Goal: Task Accomplishment & Management: Manage account settings

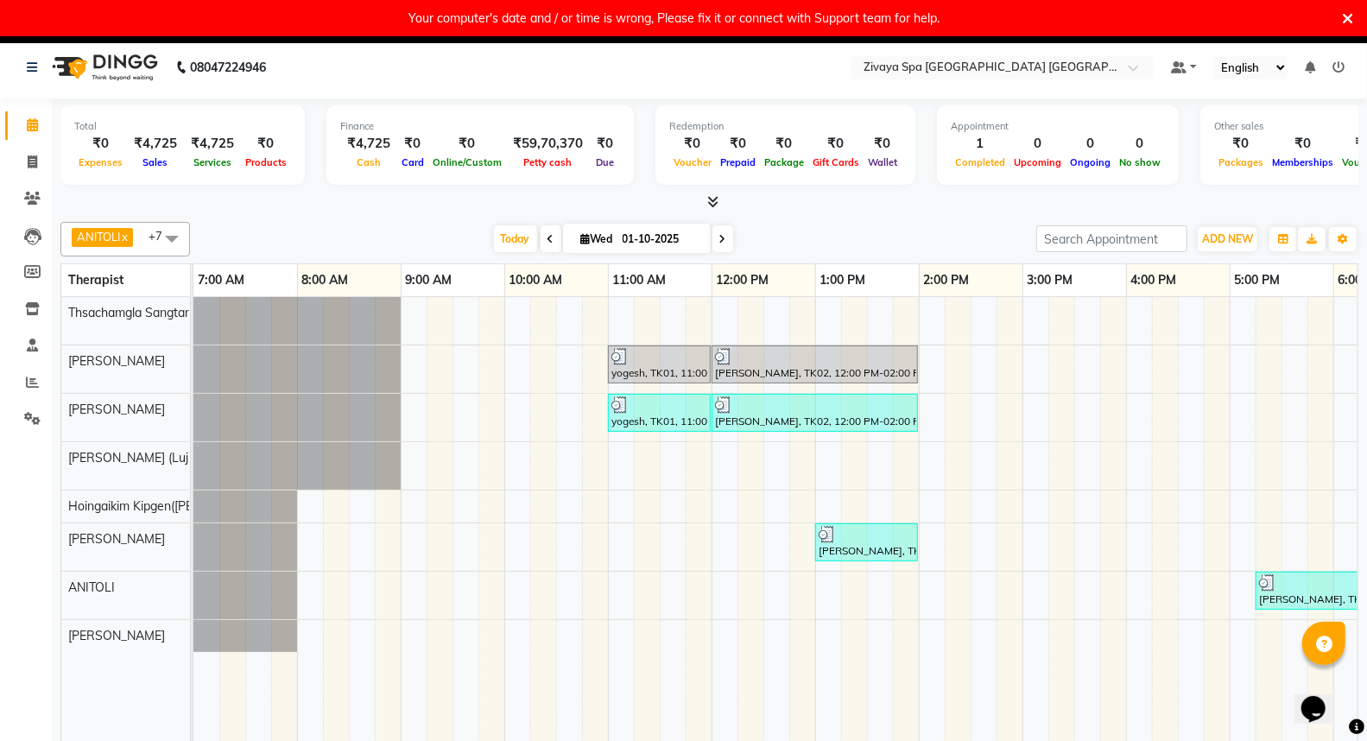
click at [1348, 17] on icon at bounding box center [1346, 19] width 11 height 16
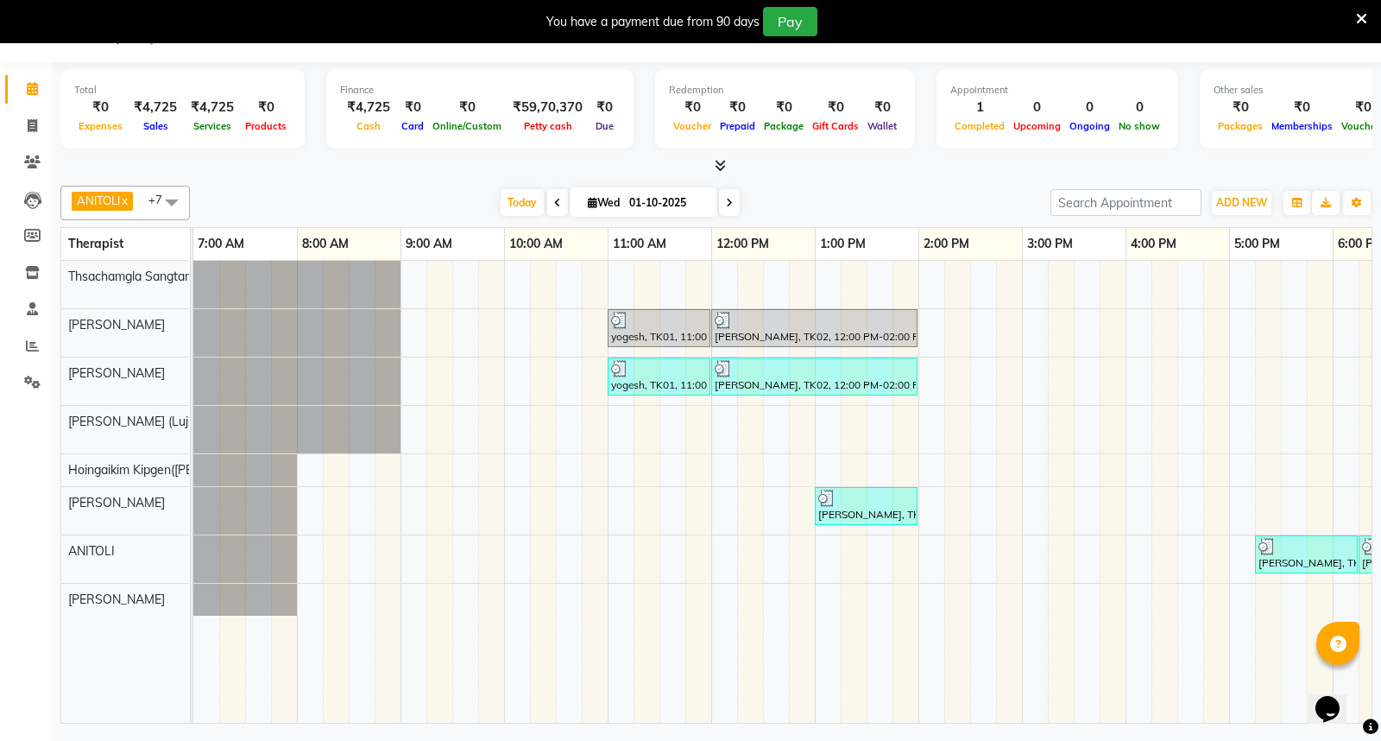
click at [726, 202] on icon at bounding box center [729, 203] width 7 height 10
type input "02-10-2025"
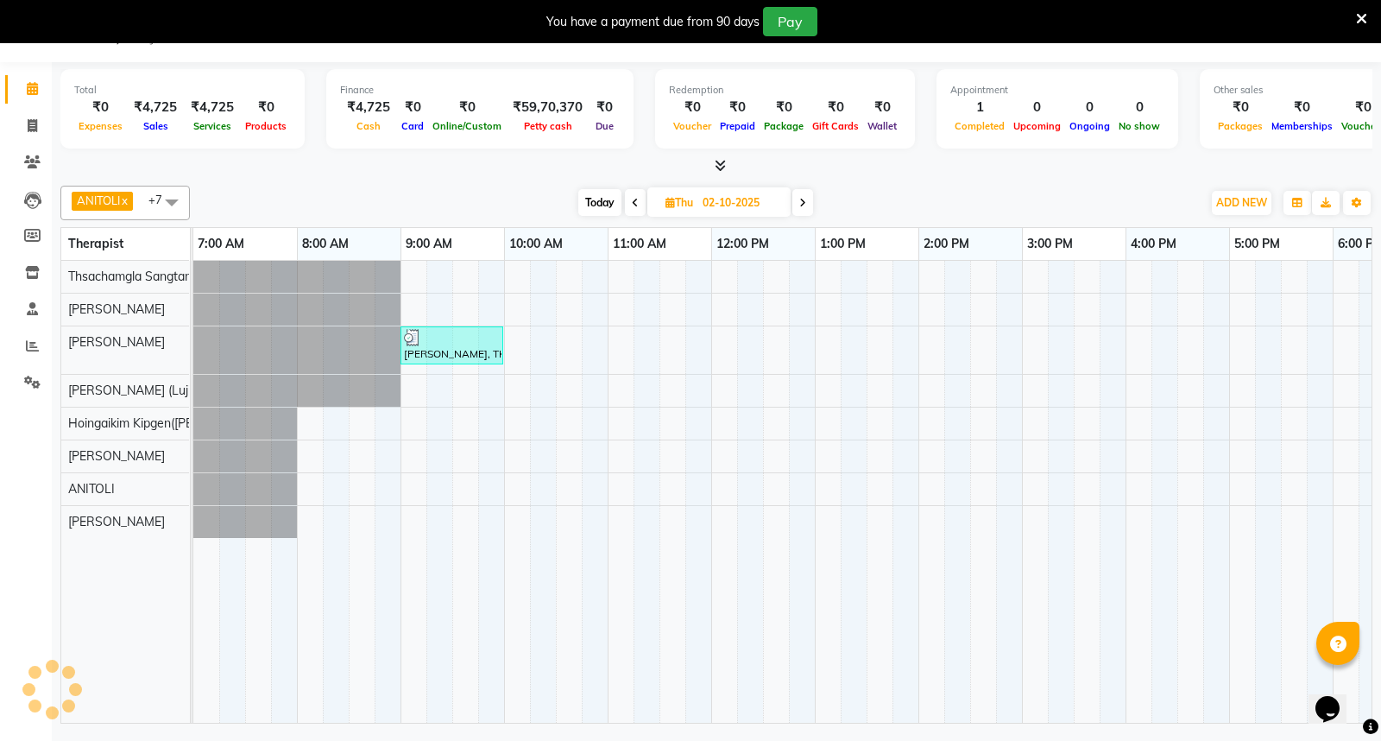
scroll to position [0, 479]
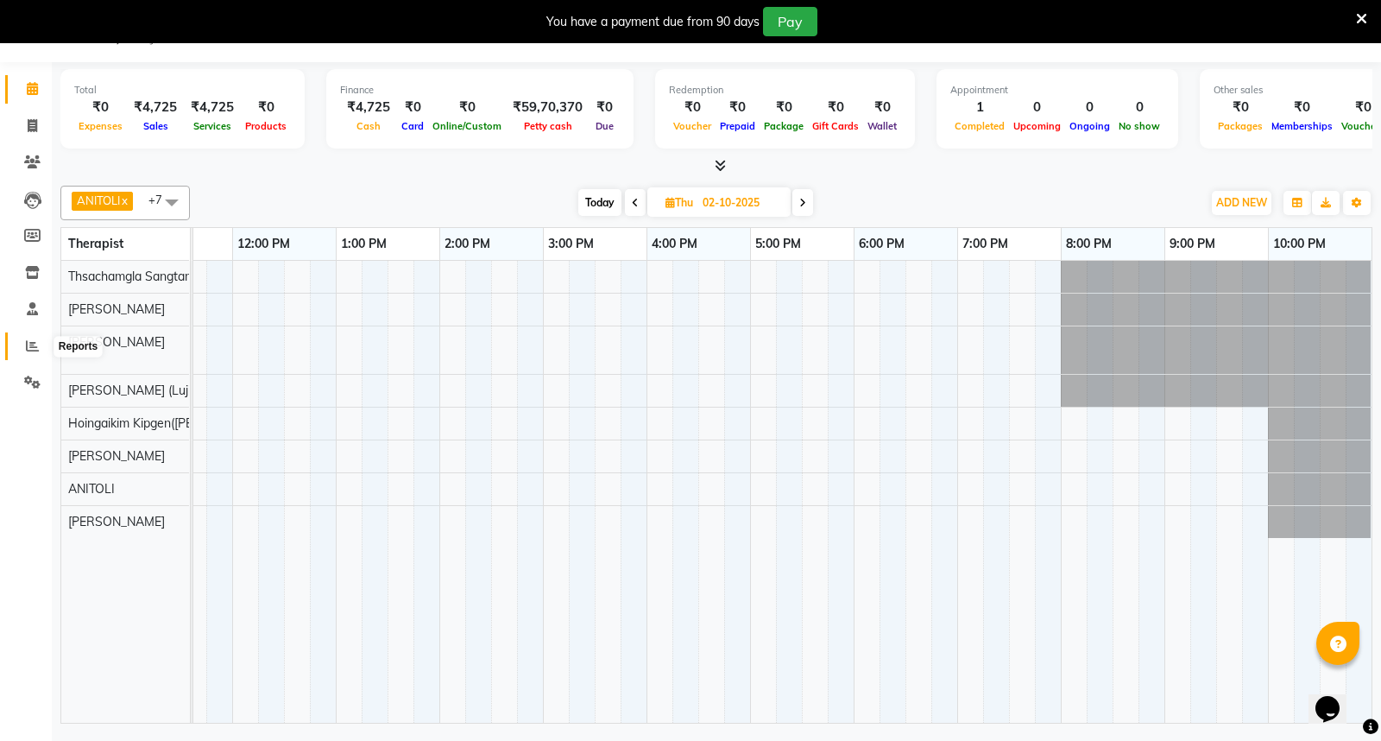
click at [32, 340] on icon at bounding box center [32, 345] width 13 height 13
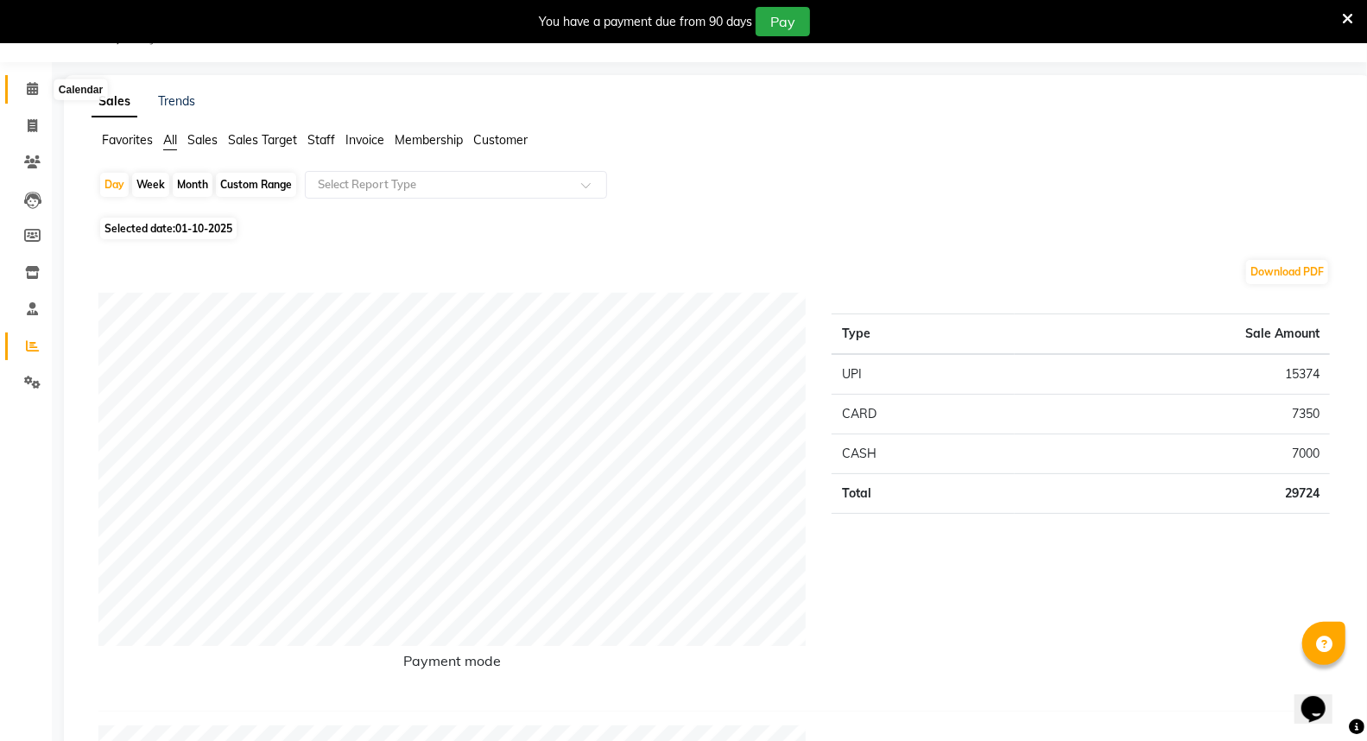
click at [31, 90] on icon at bounding box center [32, 88] width 11 height 13
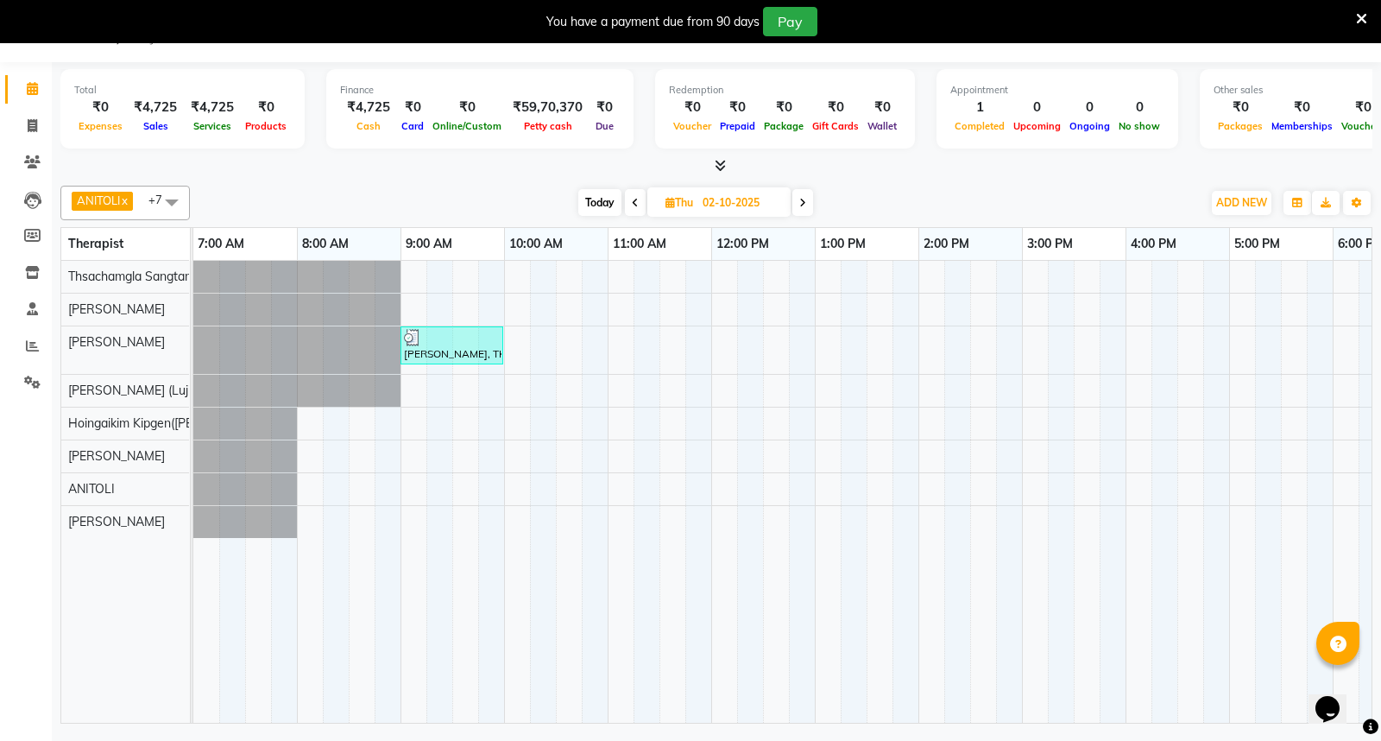
click at [1365, 11] on icon at bounding box center [1361, 19] width 11 height 16
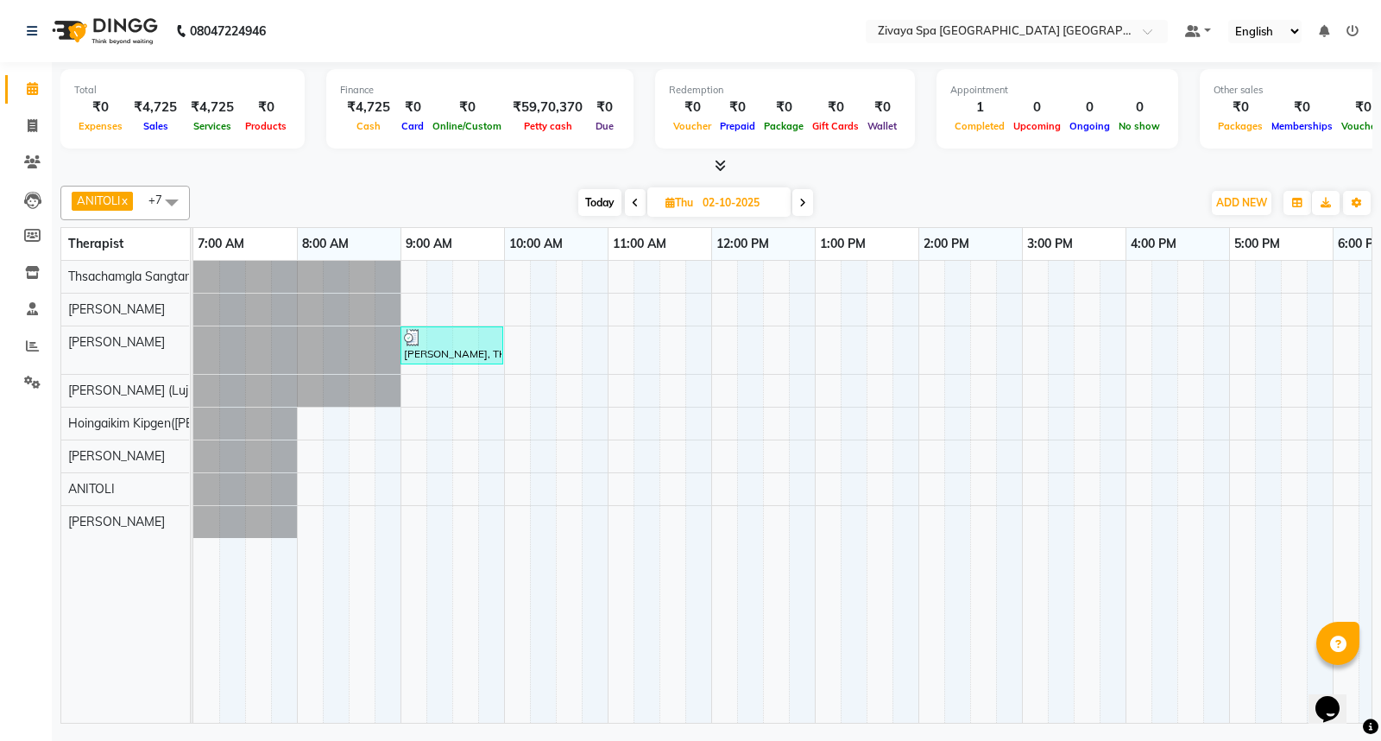
click at [1354, 32] on icon at bounding box center [1353, 31] width 12 height 12
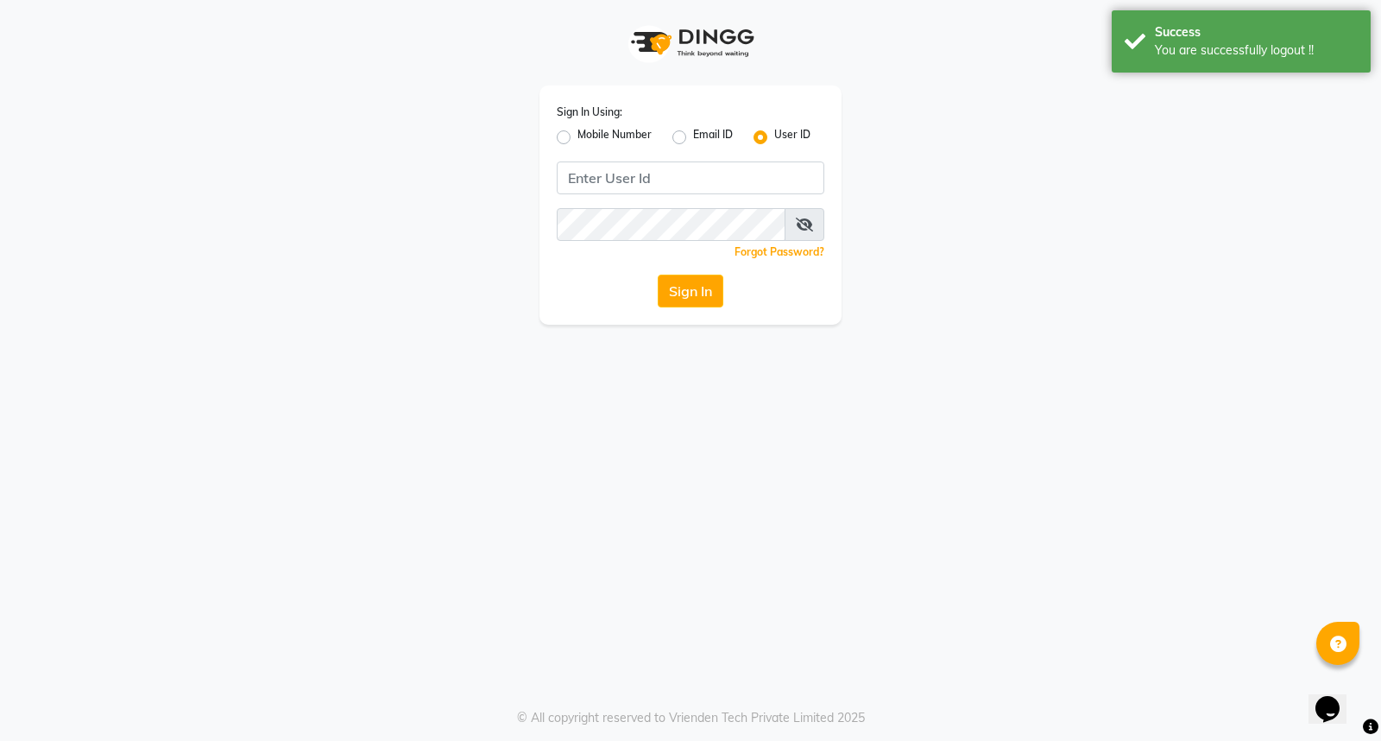
click at [578, 136] on label "Mobile Number" at bounding box center [615, 137] width 74 height 21
click at [578, 136] on input "Mobile Number" at bounding box center [583, 132] width 11 height 11
radio input "true"
radio input "false"
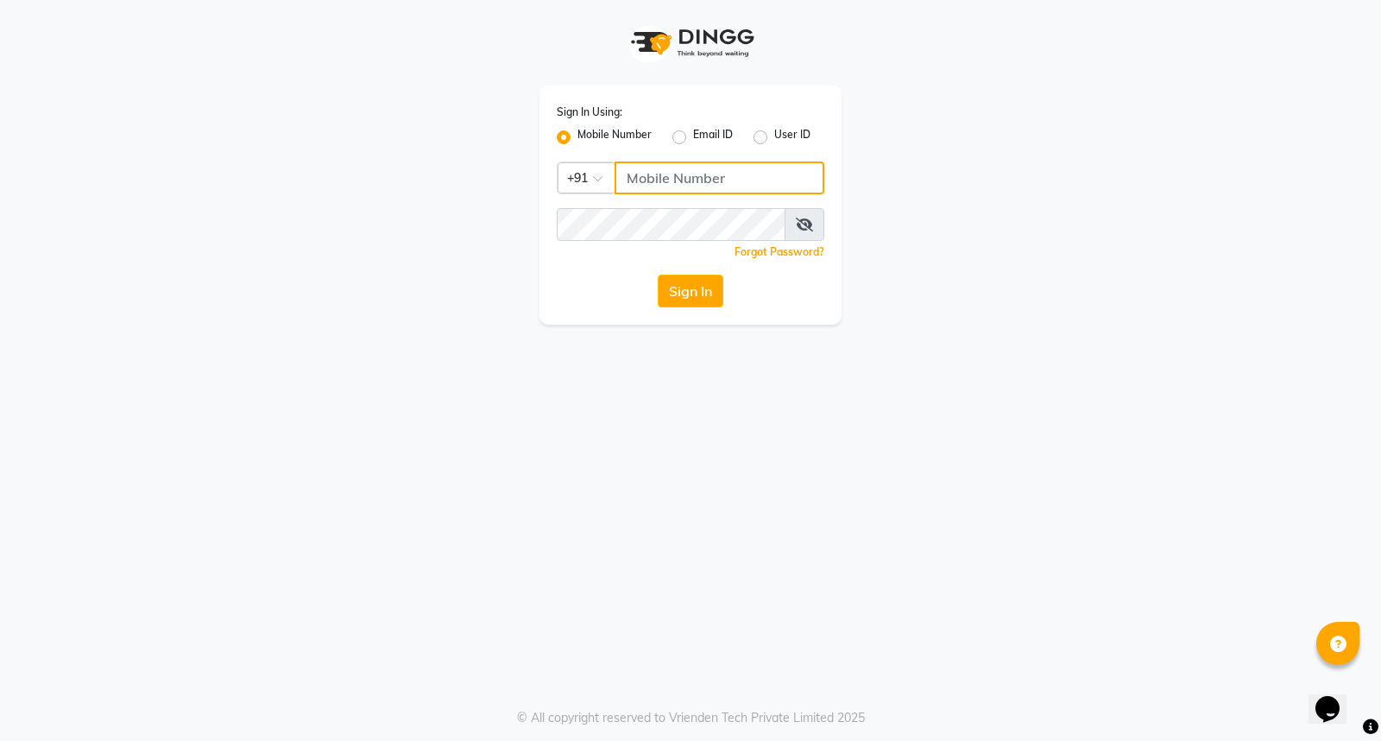
click at [654, 176] on input "Username" at bounding box center [720, 177] width 210 height 33
drag, startPoint x: 720, startPoint y: 179, endPoint x: 616, endPoint y: 186, distance: 103.8
click at [616, 186] on input "9366908950" at bounding box center [720, 177] width 210 height 33
type input "9366908950"
click at [696, 290] on button "Sign In" at bounding box center [691, 291] width 66 height 33
